Goal: Information Seeking & Learning: Learn about a topic

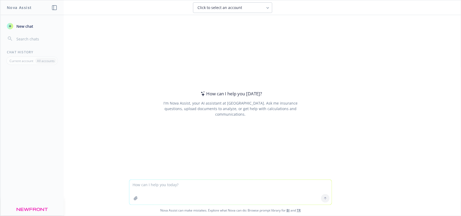
drag, startPoint x: 0, startPoint y: 0, endPoint x: 332, endPoint y: 21, distance: 333.1
click at [332, 21] on div "How can I help you [DATE]? I'm Nova Assist, your AI assistant at Newfront. Ask …" at bounding box center [230, 97] width 461 height 165
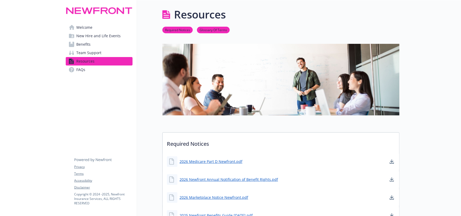
click at [101, 43] on link "Benefits" at bounding box center [99, 44] width 67 height 8
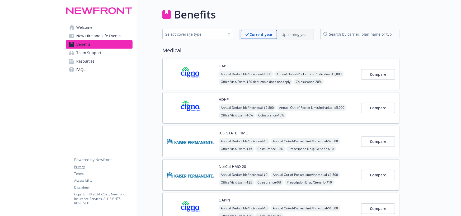
click at [293, 36] on p "Upcoming year" at bounding box center [295, 35] width 27 height 6
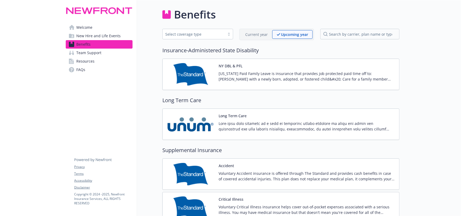
click at [259, 34] on p "Current year" at bounding box center [257, 35] width 22 height 6
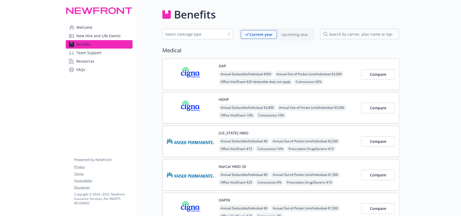
click at [81, 68] on span "FAQs" at bounding box center [80, 70] width 9 height 8
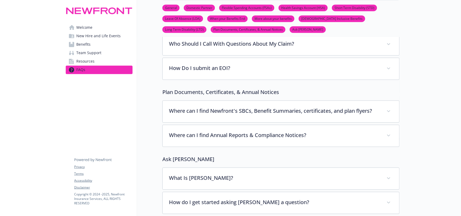
scroll to position [2026, 0]
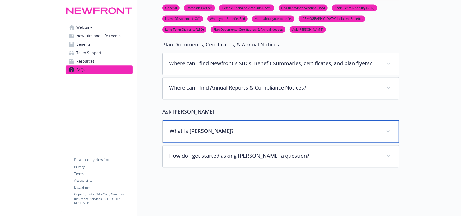
click at [390, 130] on icon at bounding box center [388, 131] width 3 height 2
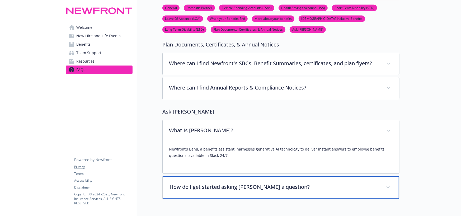
click at [389, 186] on icon at bounding box center [388, 187] width 3 height 2
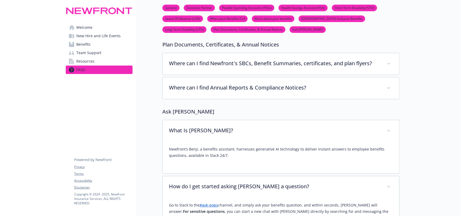
click at [327, 18] on link "LGBTQ+ Inclusive Benefits" at bounding box center [332, 18] width 67 height 5
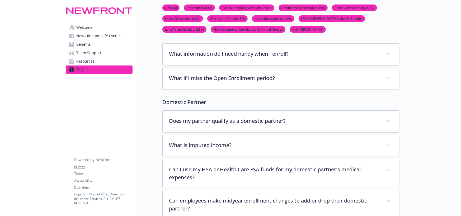
scroll to position [0, 4]
